Goal: Task Accomplishment & Management: Manage account settings

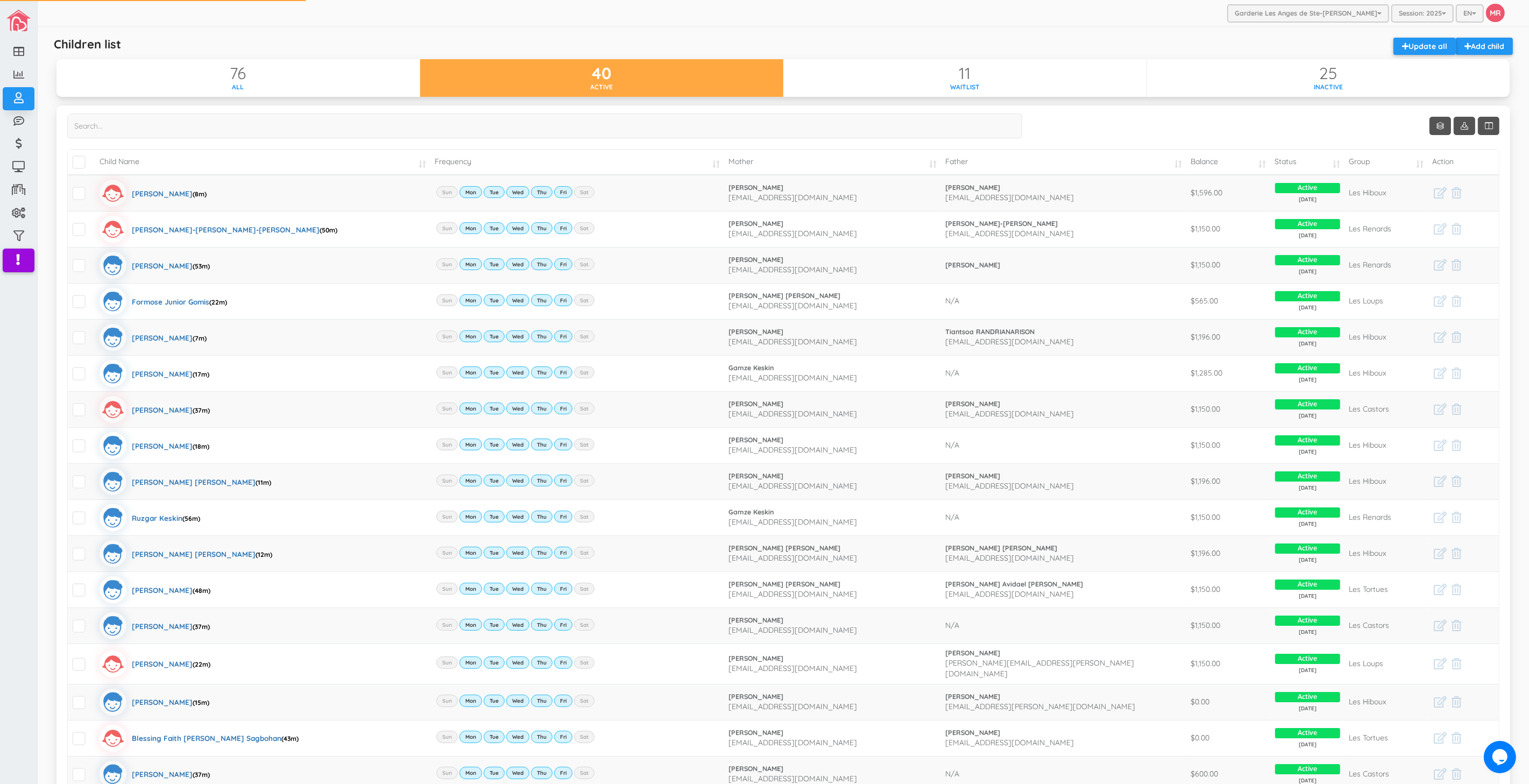
scroll to position [0, 8]
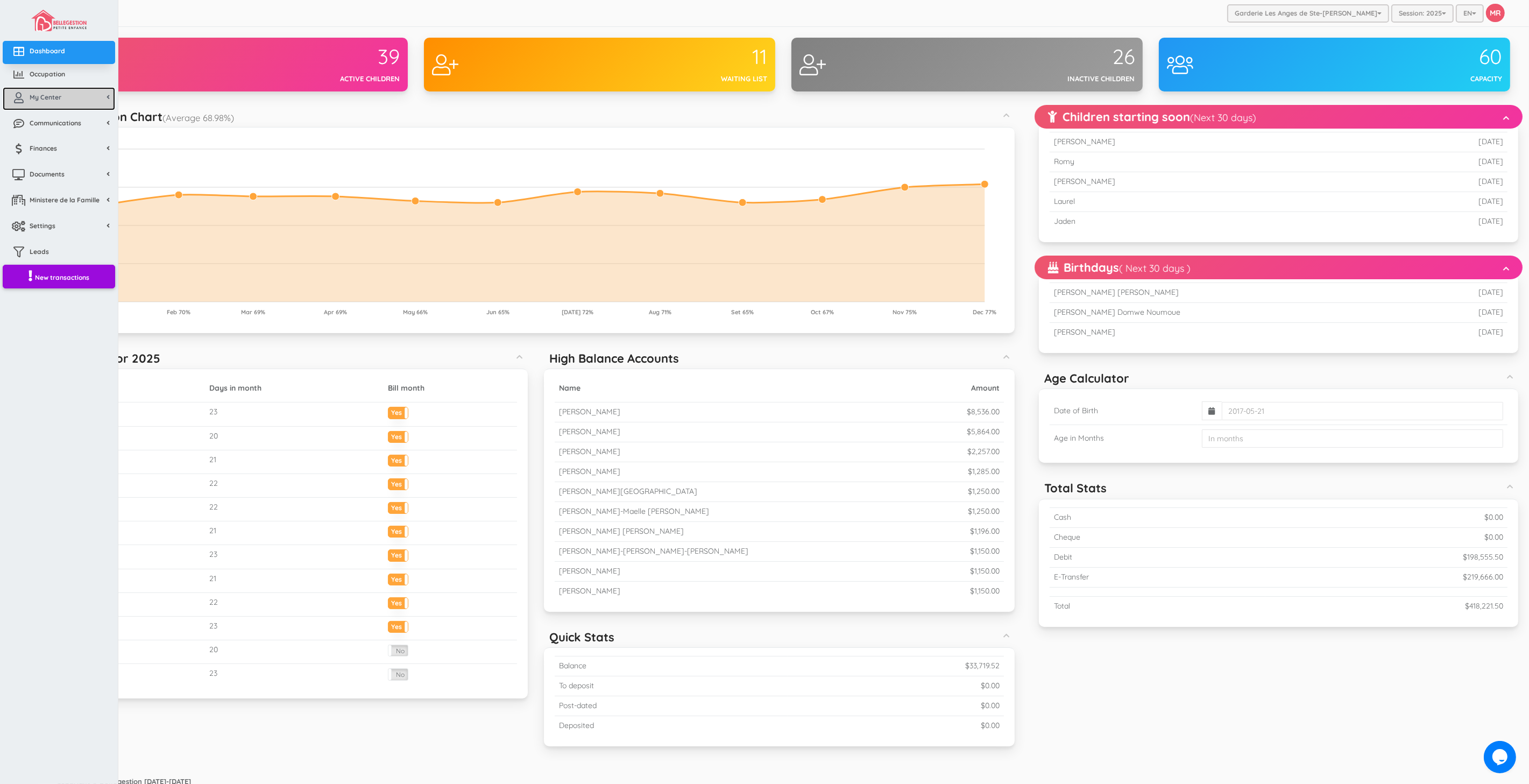
click at [38, 109] on link "My Center" at bounding box center [59, 99] width 112 height 23
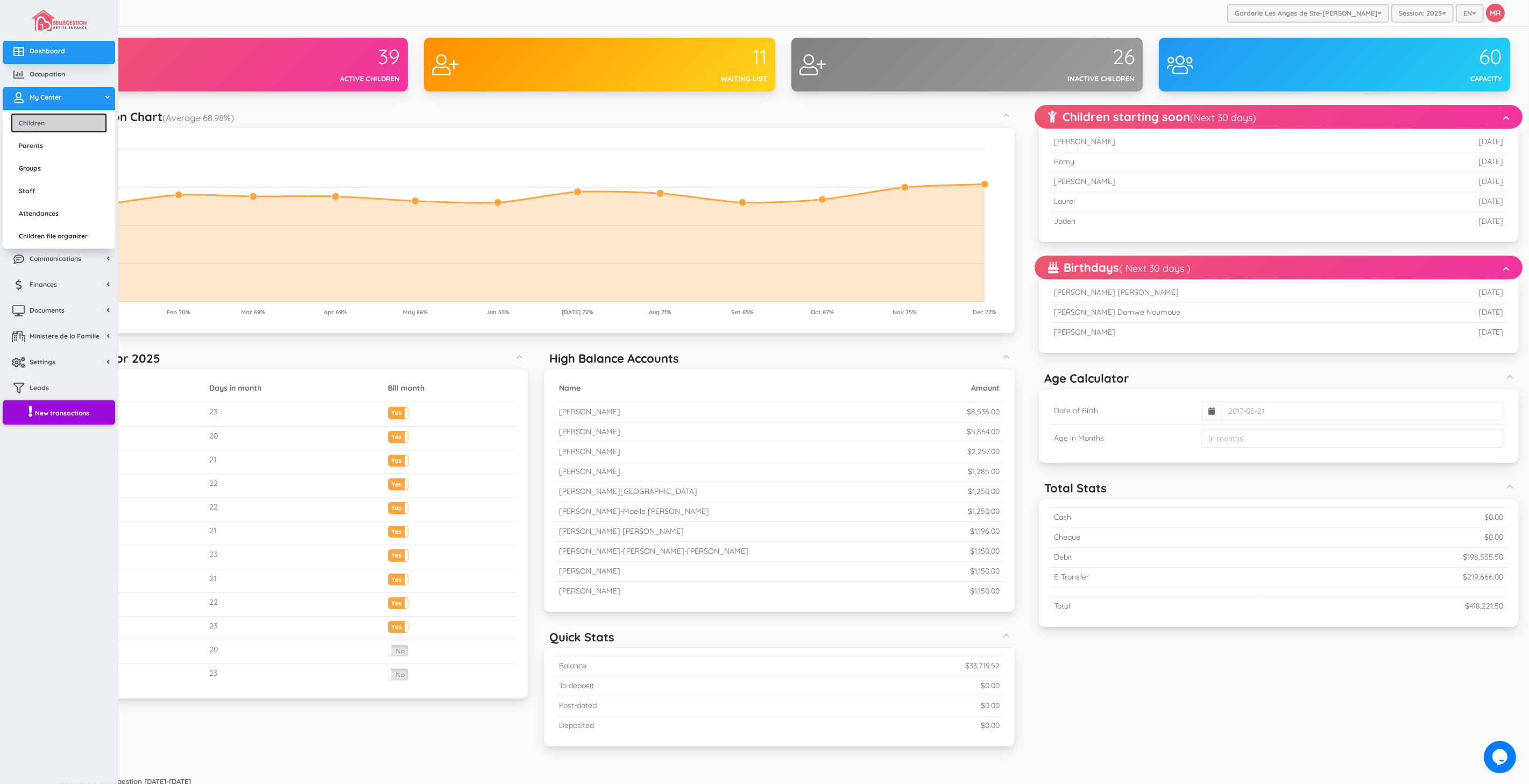
click at [41, 121] on link "Children" at bounding box center [59, 123] width 97 height 20
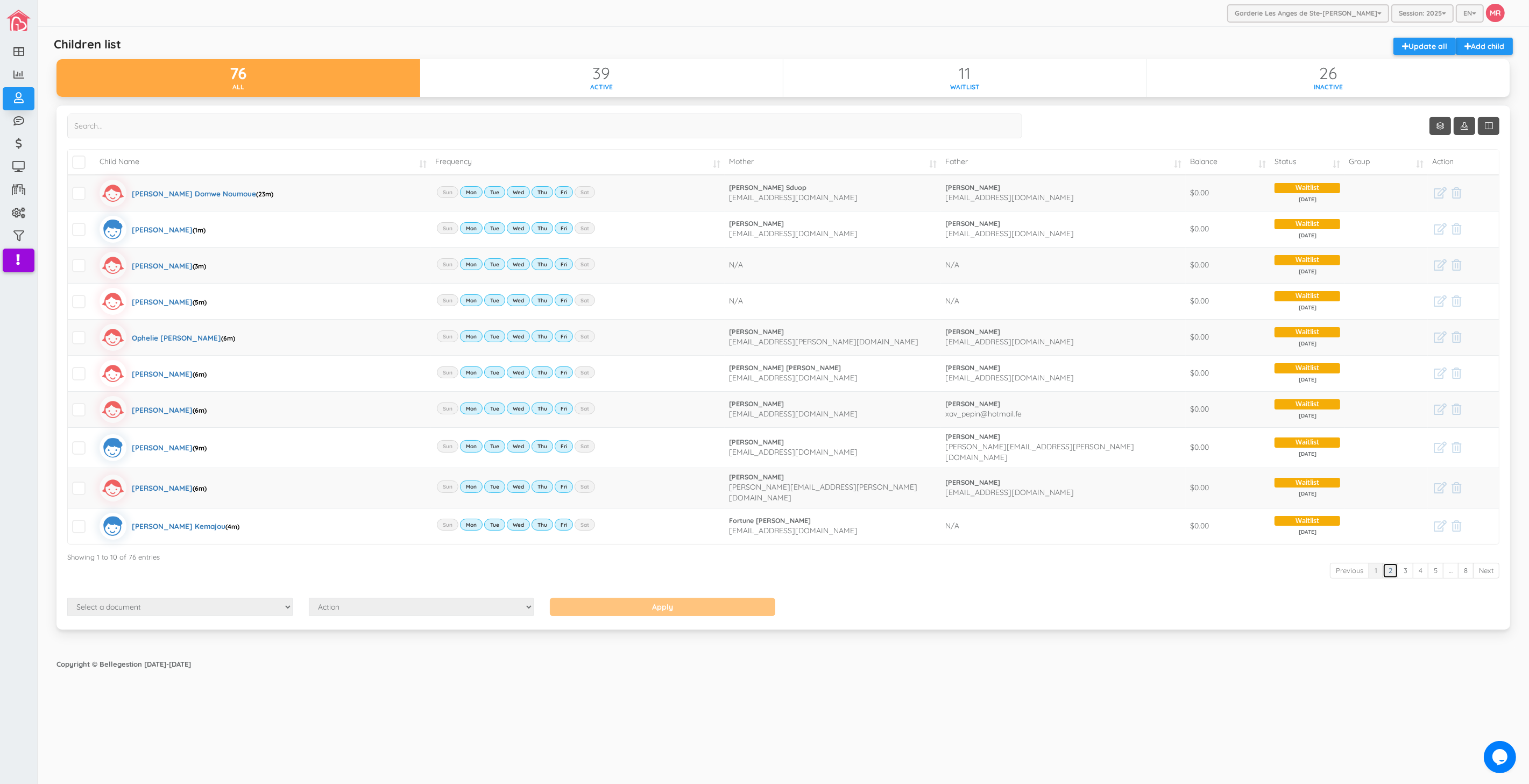
click at [1383, 563] on link "2" at bounding box center [1390, 570] width 16 height 16
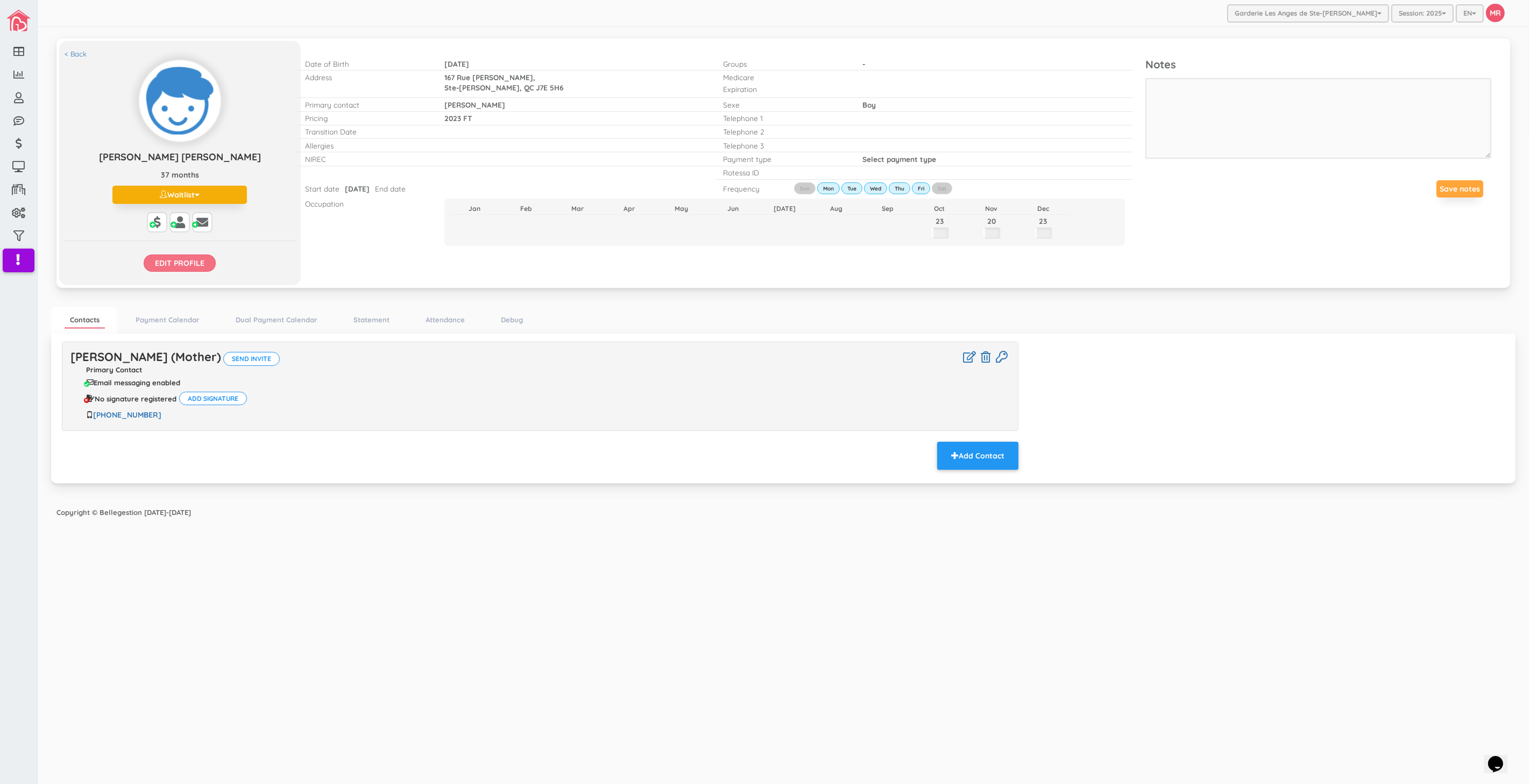
click at [197, 259] on input "Edit profile" at bounding box center [179, 262] width 72 height 17
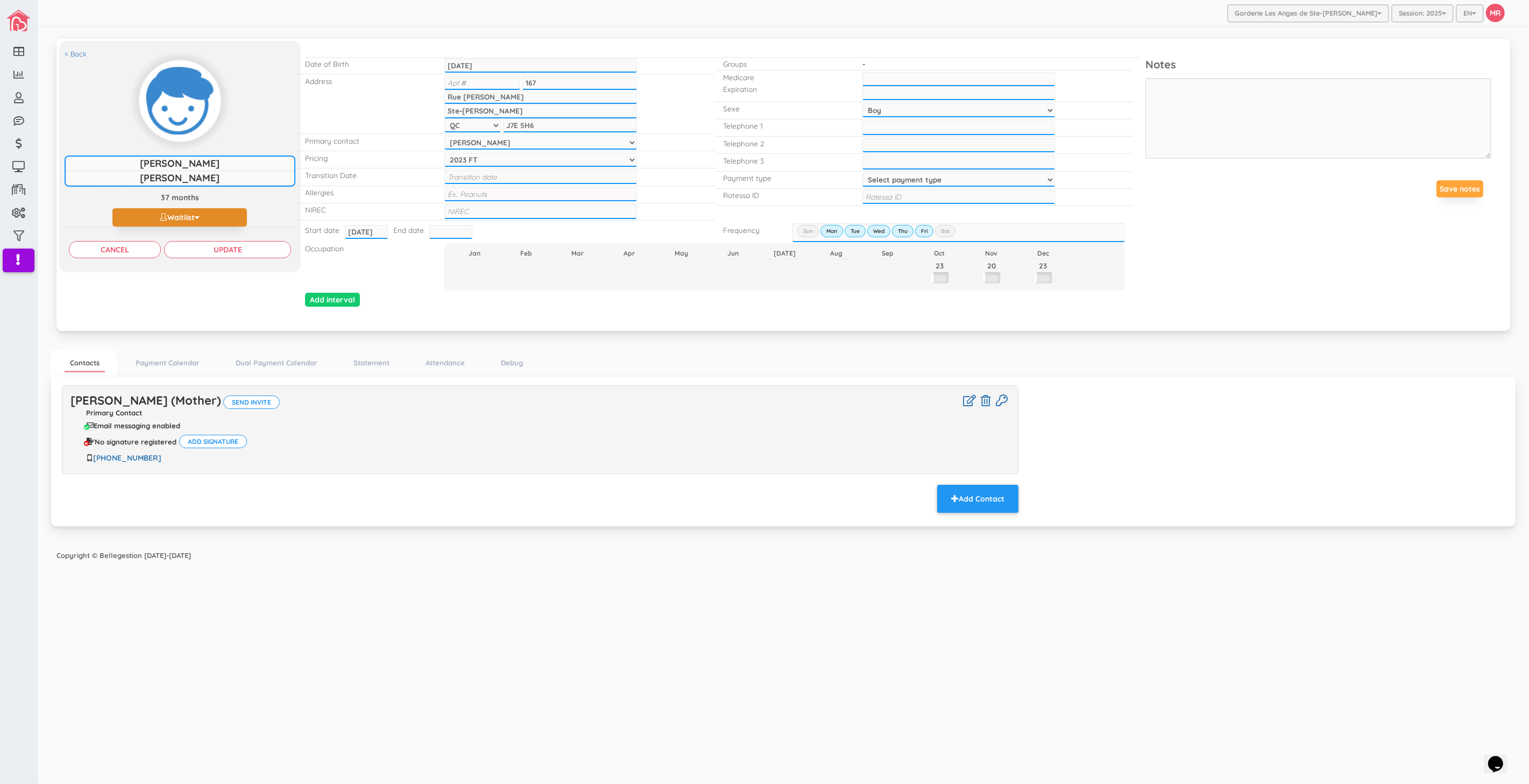
click at [206, 209] on button "Waitlist" at bounding box center [179, 217] width 134 height 18
click at [195, 238] on link "Active" at bounding box center [179, 238] width 180 height 17
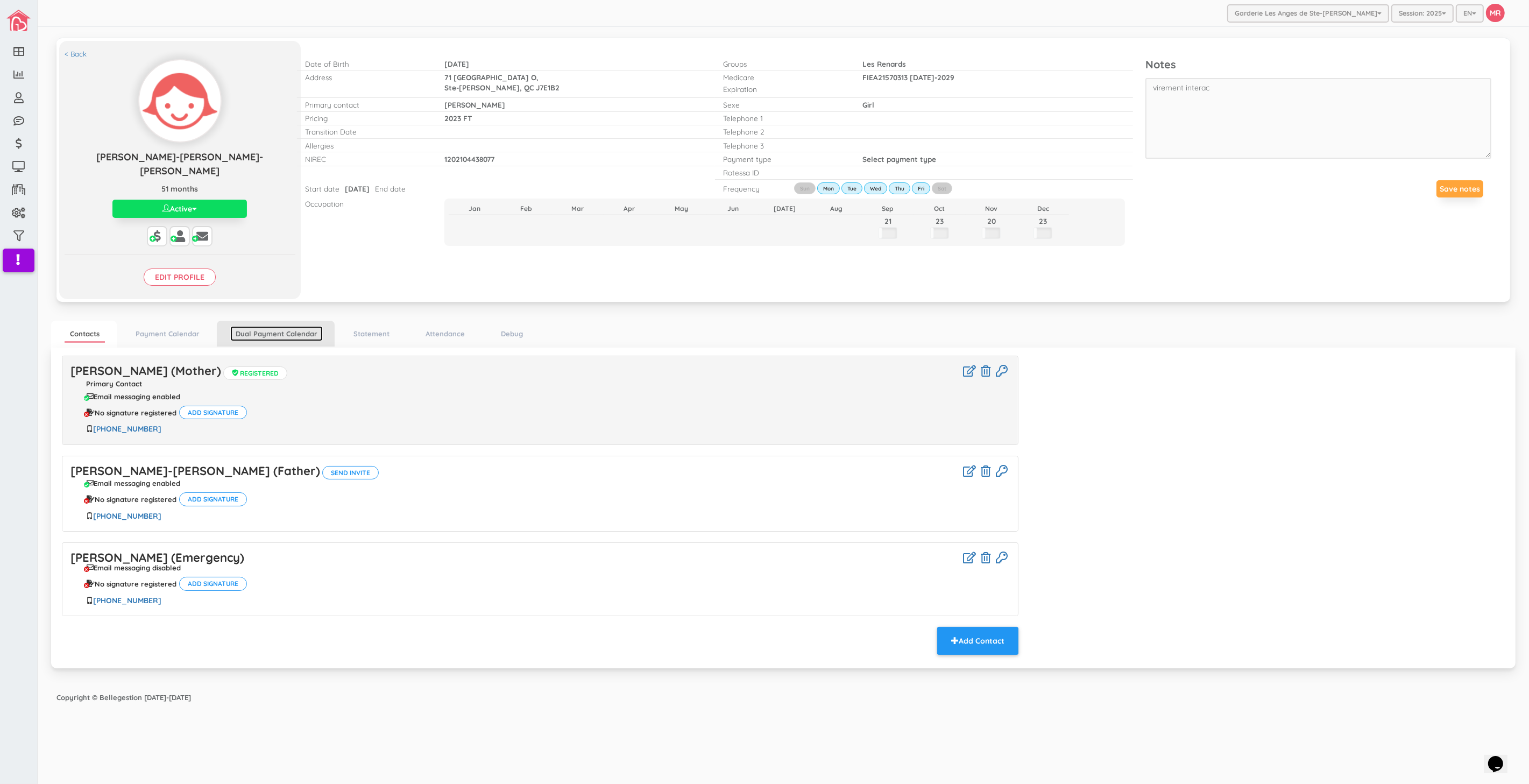
click at [260, 326] on link "Dual Payment Calendar" at bounding box center [276, 333] width 93 height 16
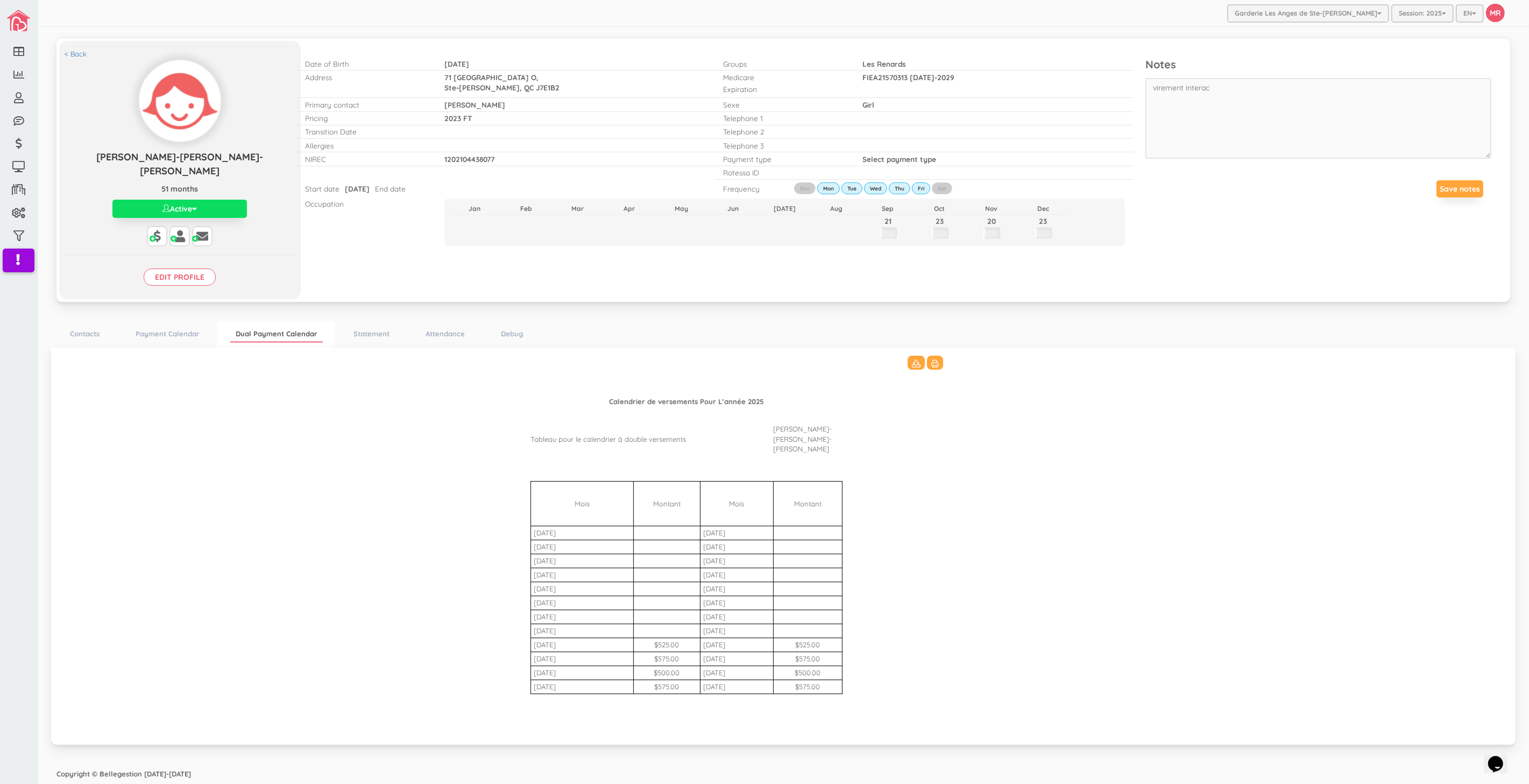
click at [992, 637] on td at bounding box center [955, 644] width 99 height 14
click at [782, 467] on td at bounding box center [807, 474] width 69 height 14
click at [1264, 574] on Bharat\(2\)_3511 "Calendrier de versements Pour L’année 2025 Tableau pour le calendrier à double …" at bounding box center [783, 545] width 1443 height 378
